Goal: Information Seeking & Learning: Learn about a topic

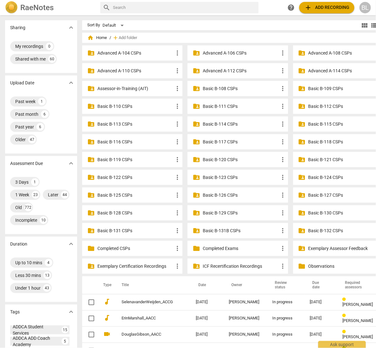
click at [203, 230] on p "Basic B-131B CSPs" at bounding box center [241, 230] width 76 height 7
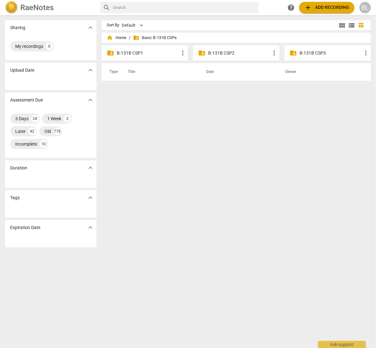
click at [132, 51] on p "B-131B CSP1" at bounding box center [148, 53] width 62 height 7
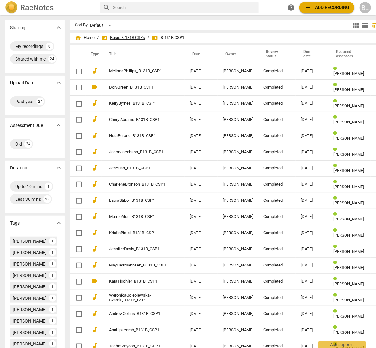
click at [123, 36] on span "folder_shared Basic B-131B CSPs" at bounding box center [123, 38] width 44 height 6
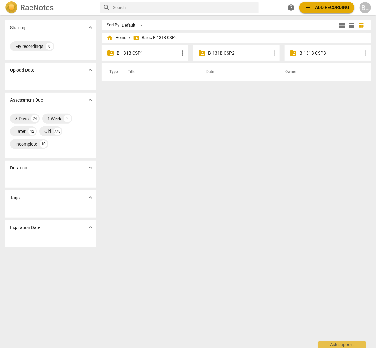
click at [308, 52] on p "B-131B CSP3" at bounding box center [331, 53] width 62 height 7
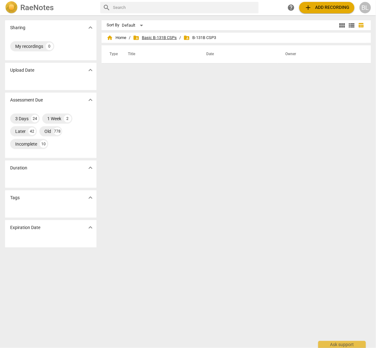
click at [156, 36] on span "folder_shared Basic B-131B CSPs" at bounding box center [155, 38] width 44 height 6
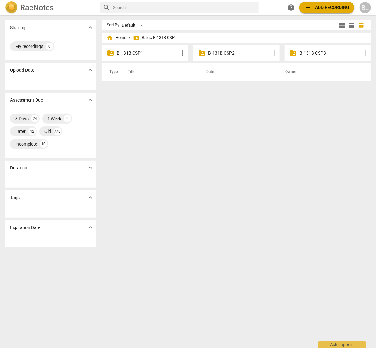
click at [126, 51] on p "B-131B CSP1" at bounding box center [148, 53] width 62 height 7
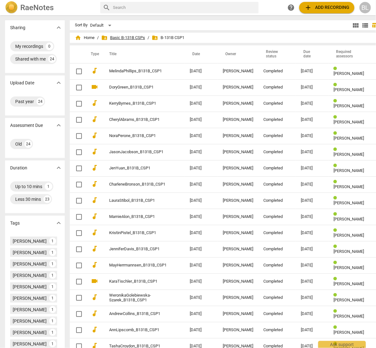
click at [125, 37] on span "folder_shared Basic B-131B CSPs" at bounding box center [123, 38] width 44 height 6
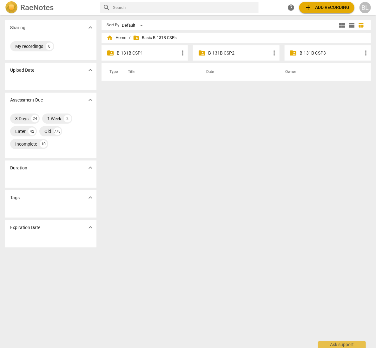
click at [223, 53] on p "B-131B CSP2" at bounding box center [239, 53] width 62 height 7
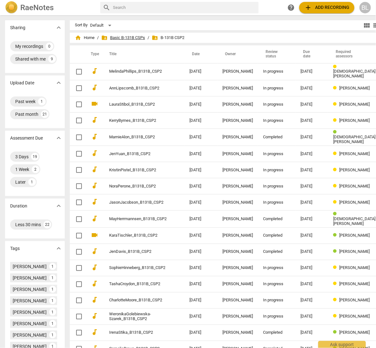
click at [117, 37] on span "folder_shared Basic B-131B CSPs" at bounding box center [123, 38] width 44 height 6
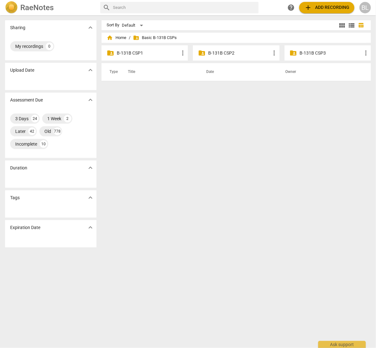
click at [303, 52] on p "B-131B CSP3" at bounding box center [331, 53] width 62 height 7
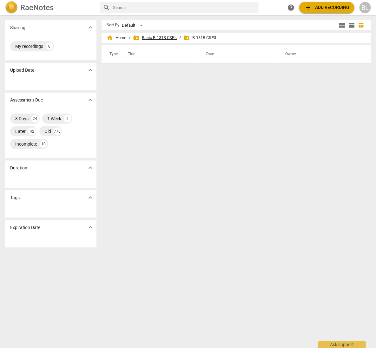
click at [152, 37] on span "folder_shared Basic B-131B CSPs" at bounding box center [155, 38] width 44 height 6
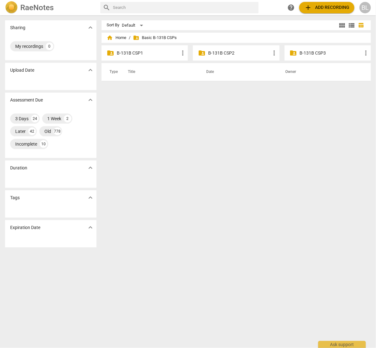
click at [132, 53] on p "B-131B CSP1" at bounding box center [148, 53] width 62 height 7
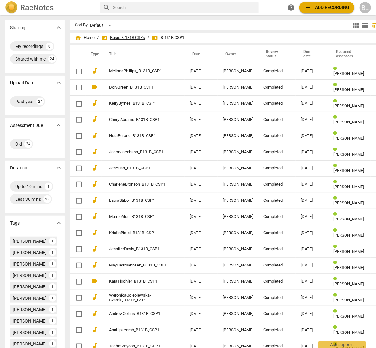
click at [121, 37] on span "folder_shared Basic B-131B CSPs" at bounding box center [123, 38] width 44 height 6
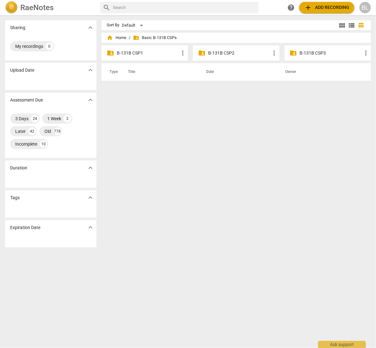
click at [116, 250] on div "Sort By Default view_module view_list table_chart home Home / folder_shared Bas…" at bounding box center [238, 181] width 274 height 323
click at [121, 37] on span "home Home" at bounding box center [117, 38] width 20 height 6
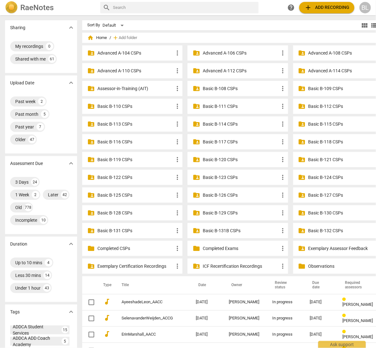
click at [107, 230] on p "Basic B-131 CSPs" at bounding box center [135, 230] width 76 height 7
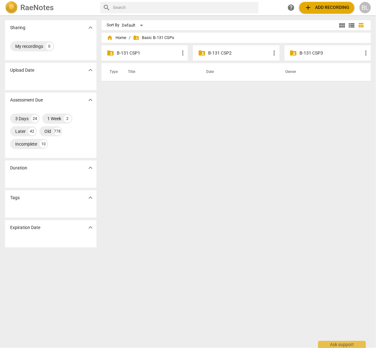
click at [130, 51] on p "B-131 CSP1" at bounding box center [148, 53] width 62 height 7
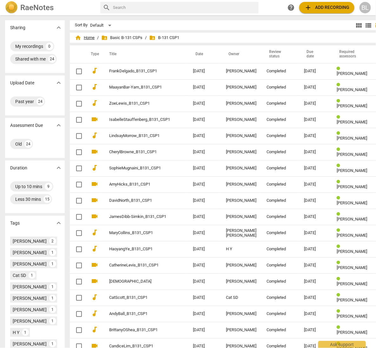
click at [82, 38] on span "home Home" at bounding box center [85, 38] width 20 height 6
